Goal: Task Accomplishment & Management: Complete application form

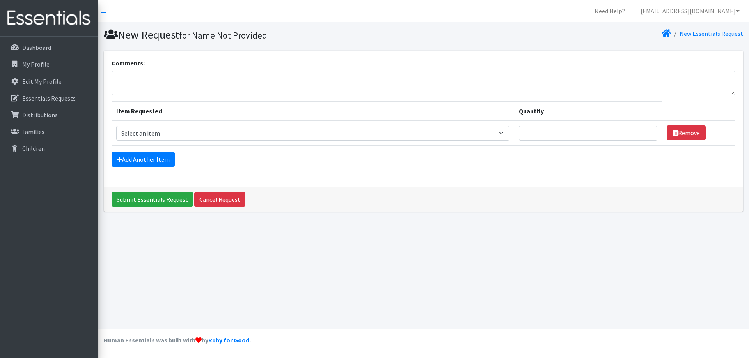
select select "1091"
click at [116, 126] on select "Select an item Size 0/Newborn Size 1 Size 2 Size 3 Size 4 Size 5 Size 6 Size 7 …" at bounding box center [312, 133] width 393 height 15
click at [607, 138] on input "Quantity" at bounding box center [588, 133] width 138 height 15
type input "200"
click at [140, 167] on link "Add Another Item" at bounding box center [143, 159] width 63 height 15
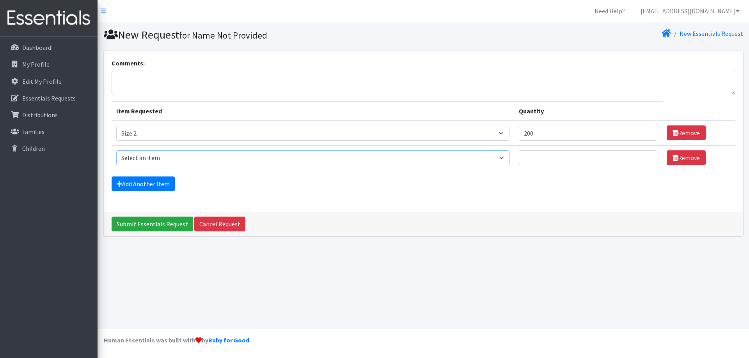
click at [140, 165] on select "Select an item Size 0/Newborn Size 1 Size 2 Size 3 Size 4 Size 5 Size 6 Size 7 …" at bounding box center [312, 158] width 393 height 15
select select "1094"
click at [116, 160] on select "Select an item Size 0/Newborn Size 1 Size 2 Size 3 Size 4 Size 5 Size 6 Size 7 …" at bounding box center [312, 158] width 393 height 15
click at [548, 162] on input "Quantity" at bounding box center [588, 158] width 138 height 15
type input "300"
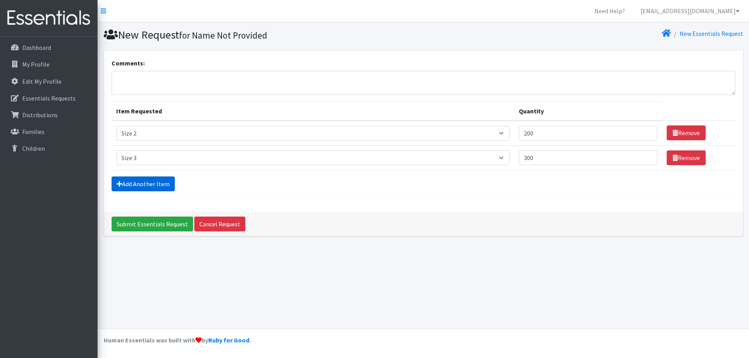
click at [126, 191] on link "Add Another Item" at bounding box center [143, 184] width 63 height 15
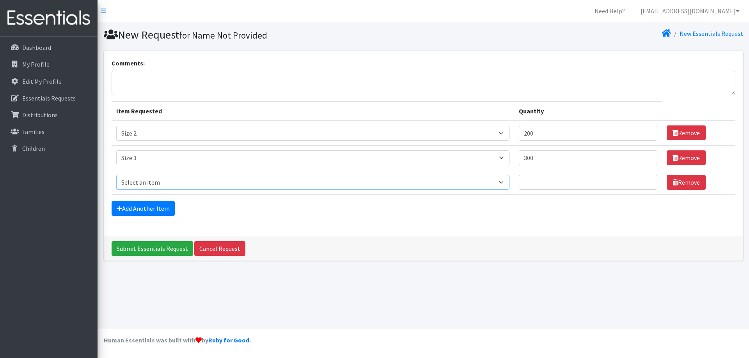
click at [127, 190] on select "Select an item Size 0/Newborn Size 1 Size 2 Size 3 Size 4 Size 5 Size 6 Size 7 …" at bounding box center [312, 182] width 393 height 15
select select "1097"
click at [116, 190] on select "Select an item Size 0/Newborn Size 1 Size 2 Size 3 Size 4 Size 5 Size 6 Size 7 …" at bounding box center [312, 182] width 393 height 15
click at [562, 190] on input "Quantity" at bounding box center [588, 182] width 138 height 15
type input "500"
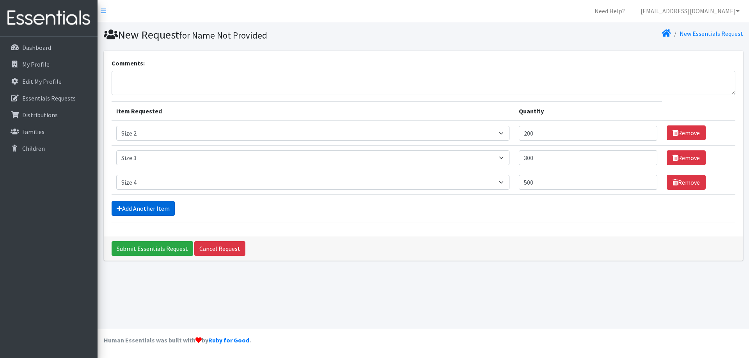
click at [138, 216] on link "Add Another Item" at bounding box center [143, 208] width 63 height 15
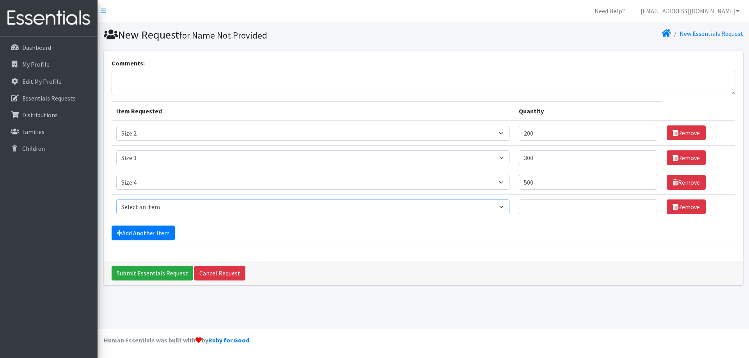
click at [138, 214] on select "Select an item Size 0/Newborn Size 1 Size 2 Size 3 Size 4 Size 5 Size 6 Size 7 …" at bounding box center [312, 207] width 393 height 15
select select "1098"
click at [116, 214] on select "Select an item Size 0/Newborn Size 1 Size 2 Size 3 Size 4 Size 5 Size 6 Size 7 …" at bounding box center [312, 207] width 393 height 15
click at [566, 214] on input "Quantity" at bounding box center [588, 207] width 138 height 15
type input "600"
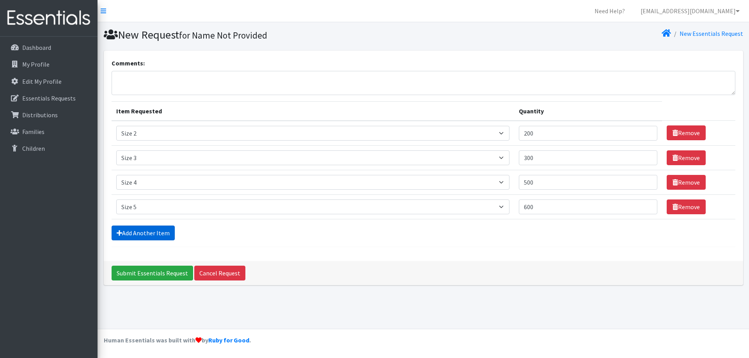
click at [128, 241] on link "Add Another Item" at bounding box center [143, 233] width 63 height 15
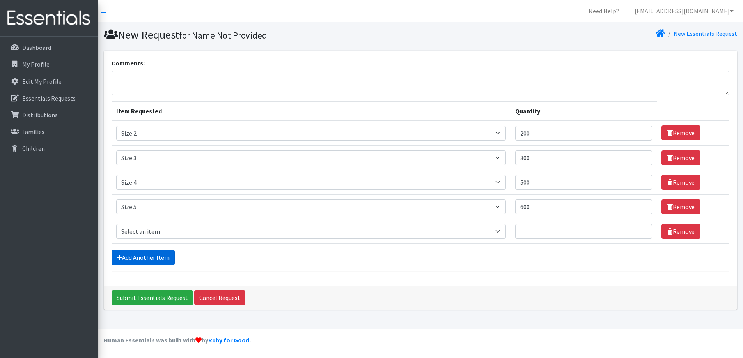
scroll to position [34, 0]
click at [127, 233] on select "Select an item Size 0/Newborn Size 1 Size 2 Size 3 Size 4 Size 5 Size 6 Size 7 …" at bounding box center [311, 231] width 390 height 15
select select "1100"
click at [116, 228] on select "Select an item Size 0/Newborn Size 1 Size 2 Size 3 Size 4 Size 5 Size 6 Size 7 …" at bounding box center [311, 231] width 390 height 15
click at [561, 236] on input "Quantity" at bounding box center [583, 231] width 137 height 15
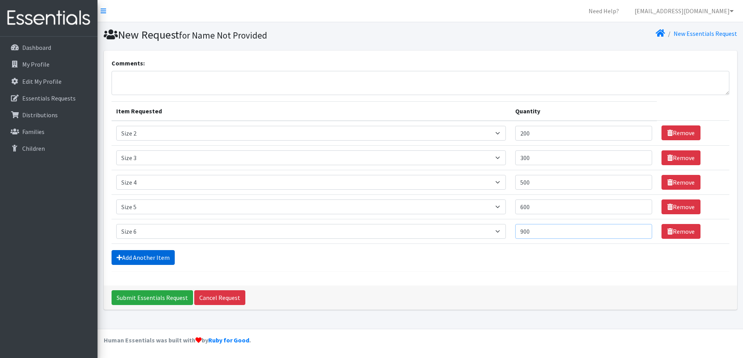
type input "900"
click at [170, 265] on link "Add Another Item" at bounding box center [143, 257] width 63 height 15
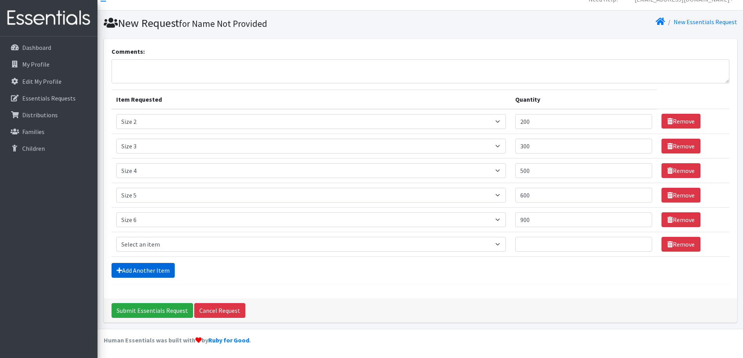
scroll to position [67, 0]
click at [138, 237] on select "Select an item Size 0/Newborn Size 1 Size 2 Size 3 Size 4 Size 5 Size 6 Size 7 …" at bounding box center [311, 244] width 390 height 15
select select "1107"
click at [116, 237] on select "Select an item Size 0/Newborn Size 1 Size 2 Size 3 Size 4 Size 5 Size 6 Size 7 …" at bounding box center [311, 244] width 390 height 15
click at [535, 237] on input "Quantity" at bounding box center [583, 244] width 137 height 15
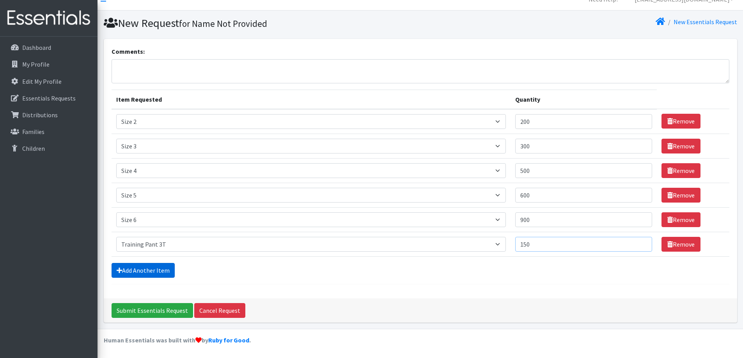
type input "150"
click at [168, 269] on link "Add Another Item" at bounding box center [143, 270] width 63 height 15
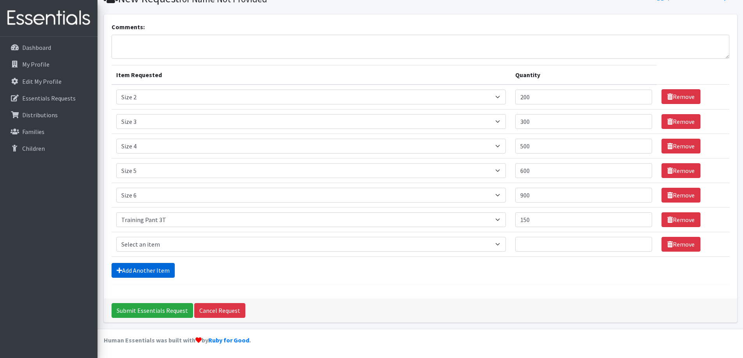
scroll to position [101, 0]
click at [145, 237] on select "Select an item Size 0/Newborn Size 1 Size 2 Size 3 Size 4 Size 5 Size 6 Size 7 …" at bounding box center [311, 244] width 390 height 15
select select "1093"
click at [116, 237] on select "Select an item Size 0/Newborn Size 1 Size 2 Size 3 Size 4 Size 5 Size 6 Size 7 …" at bounding box center [311, 244] width 390 height 15
click at [549, 239] on input "Quantity" at bounding box center [583, 244] width 137 height 15
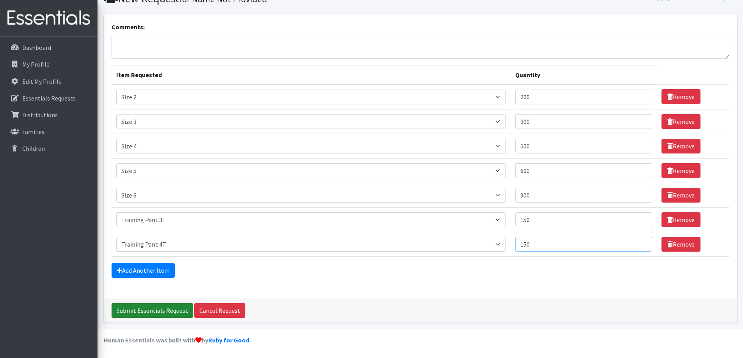
type input "150"
click at [144, 310] on input "Submit Essentials Request" at bounding box center [153, 310] width 82 height 15
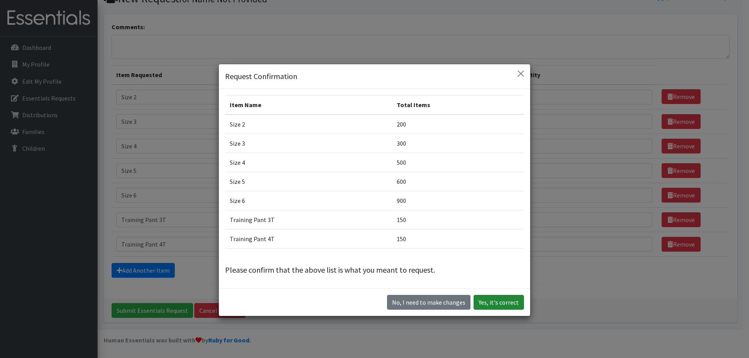
click at [482, 303] on button "Yes, it's correct" at bounding box center [498, 302] width 50 height 15
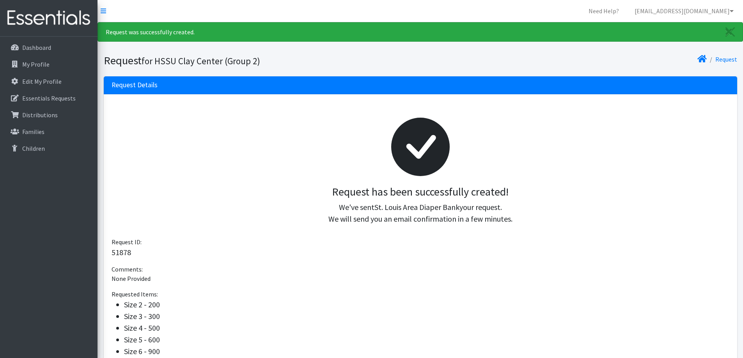
click at [239, 145] on div at bounding box center [420, 146] width 605 height 77
